Goal: Entertainment & Leisure: Consume media (video, audio)

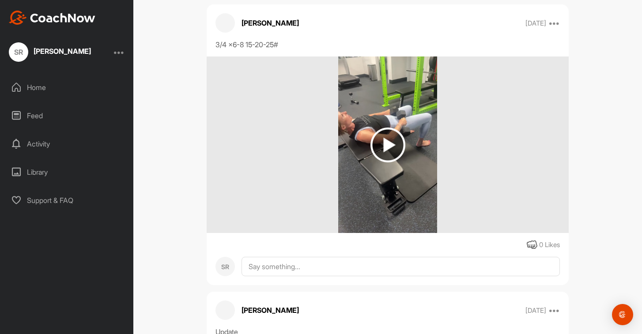
scroll to position [7513, 0]
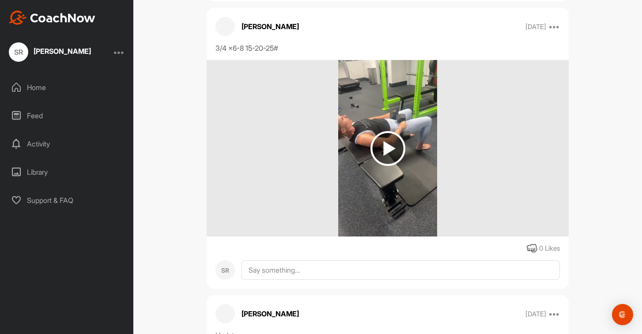
click at [347, 113] on img at bounding box center [387, 148] width 99 height 177
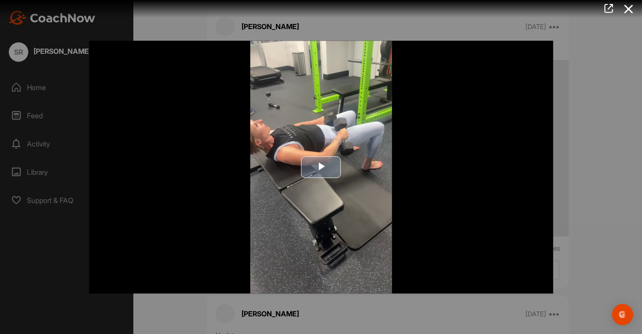
click at [321, 167] on span "Video Player" at bounding box center [321, 167] width 0 height 0
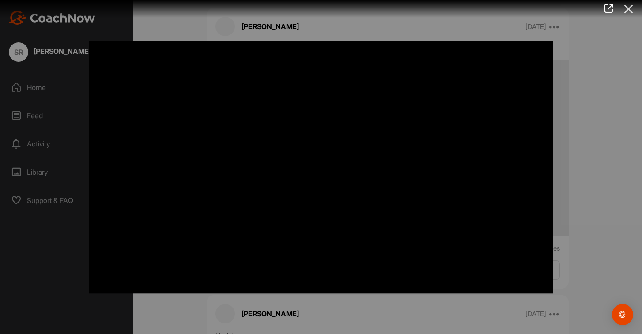
click at [633, 11] on icon at bounding box center [629, 9] width 20 height 16
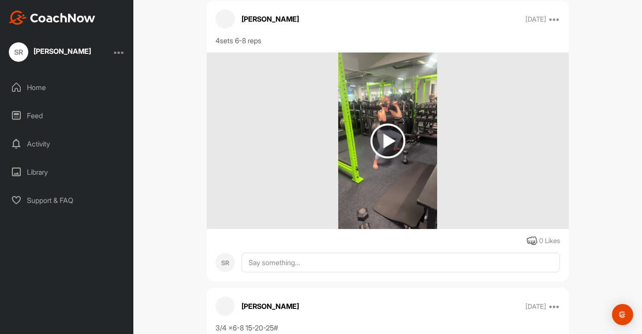
scroll to position [7191, 0]
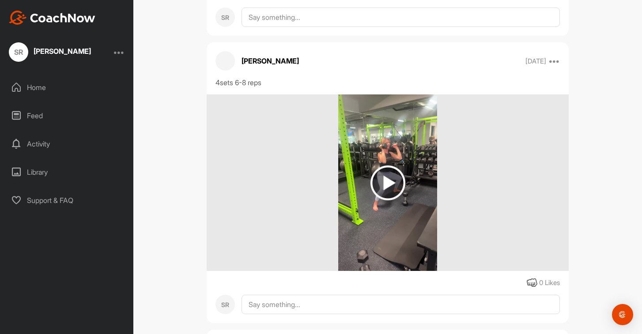
click at [356, 125] on img at bounding box center [387, 183] width 99 height 177
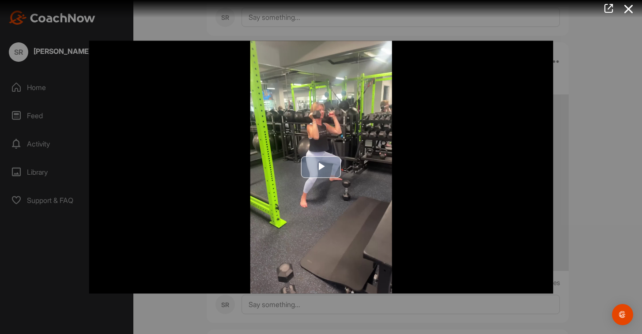
click at [321, 167] on span "Video Player" at bounding box center [321, 167] width 0 height 0
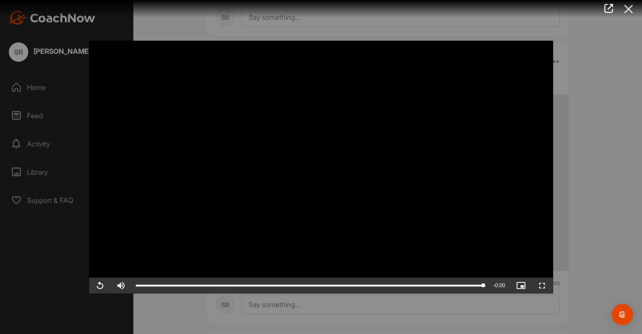
click at [633, 11] on icon at bounding box center [629, 9] width 20 height 16
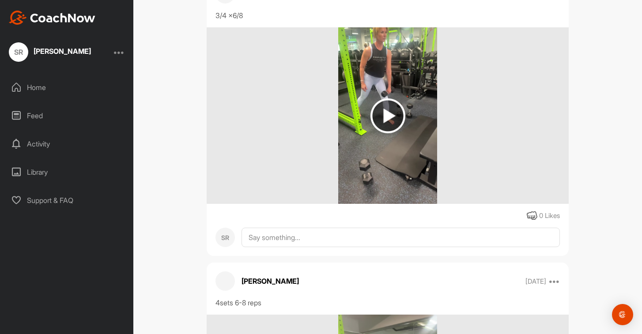
scroll to position [6975, 0]
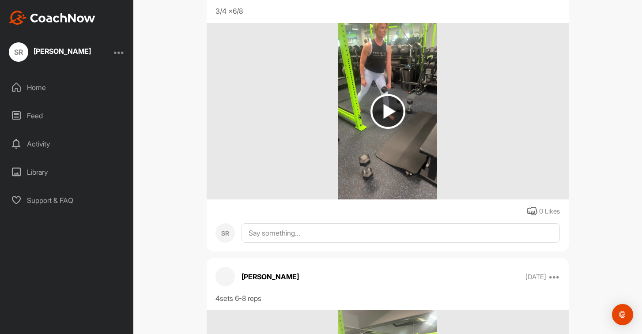
click at [363, 110] on img at bounding box center [387, 111] width 99 height 177
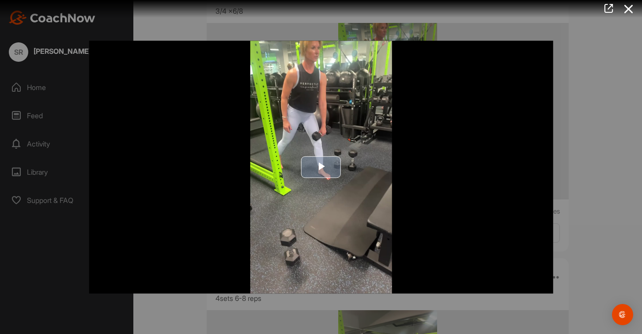
click at [321, 167] on span "Video Player" at bounding box center [321, 167] width 0 height 0
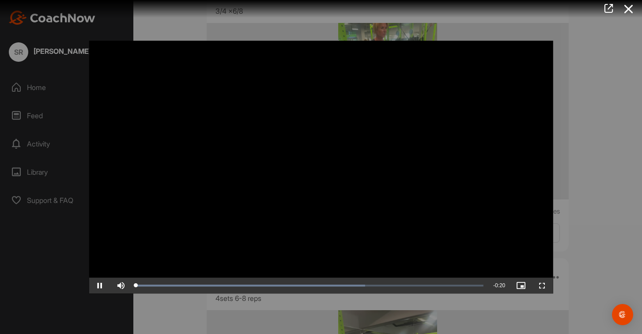
click at [268, 167] on video "Video Player" at bounding box center [321, 167] width 464 height 253
click at [96, 286] on span "Video Player" at bounding box center [99, 286] width 21 height 0
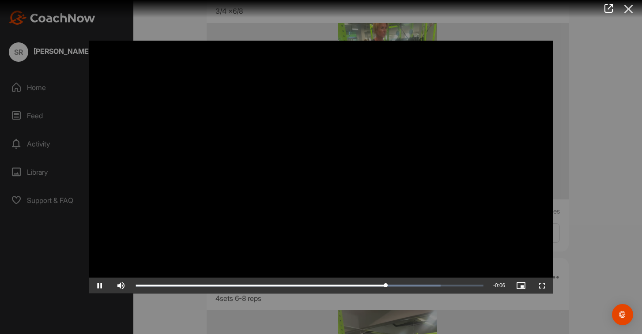
click at [629, 10] on icon at bounding box center [629, 9] width 20 height 16
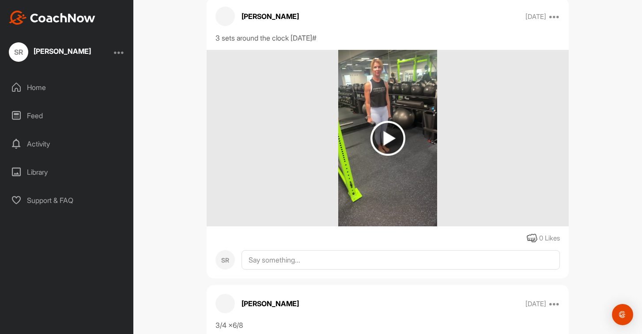
scroll to position [6660, 0]
click at [379, 80] on img at bounding box center [387, 138] width 99 height 177
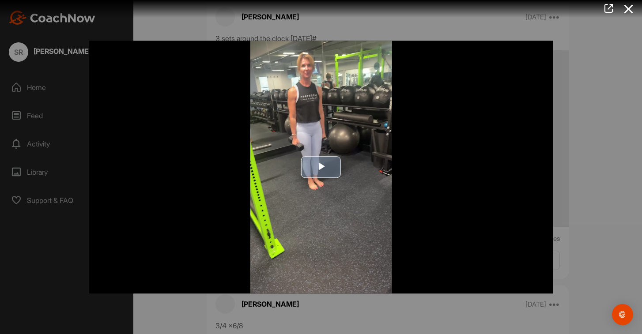
click at [321, 167] on span "Video Player" at bounding box center [321, 167] width 0 height 0
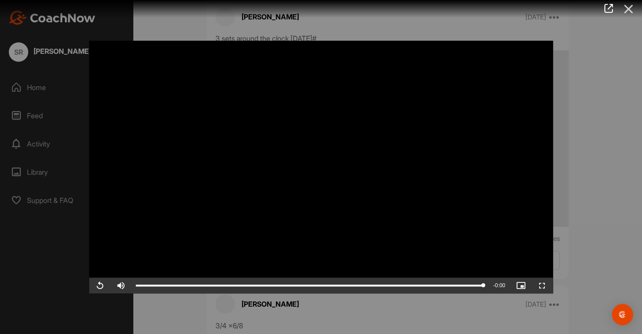
click at [627, 9] on icon at bounding box center [629, 9] width 20 height 16
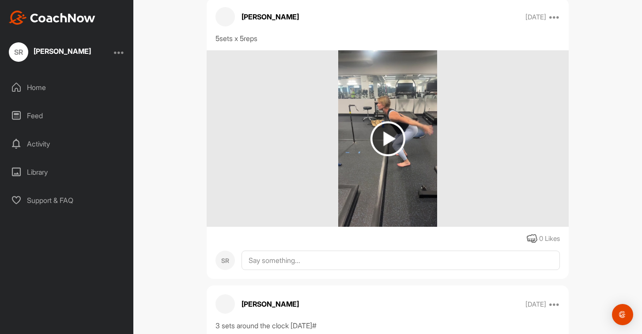
scroll to position [6325, 0]
